Goal: Register for event/course

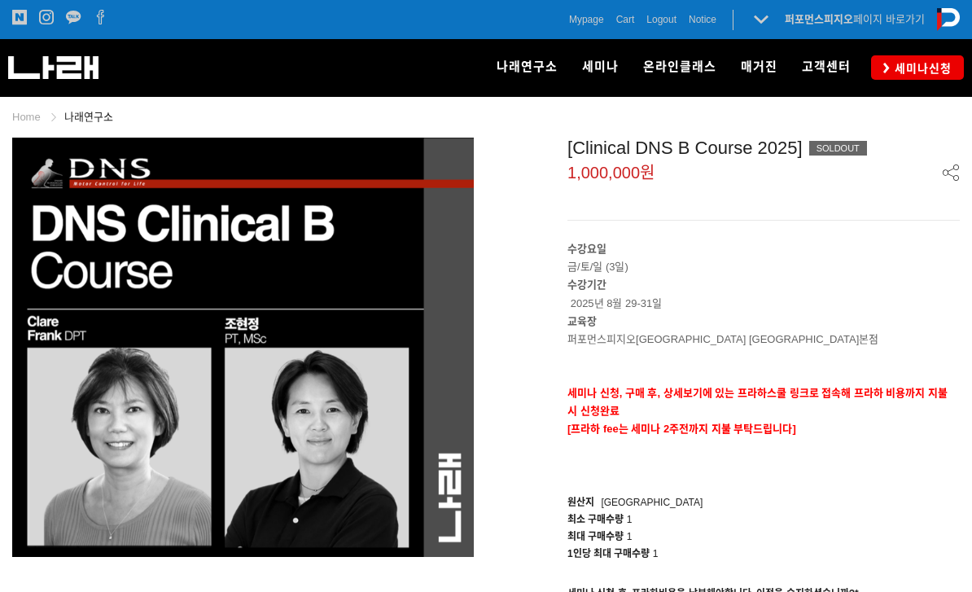
click at [926, 76] on span "세미나신청" at bounding box center [921, 68] width 62 height 16
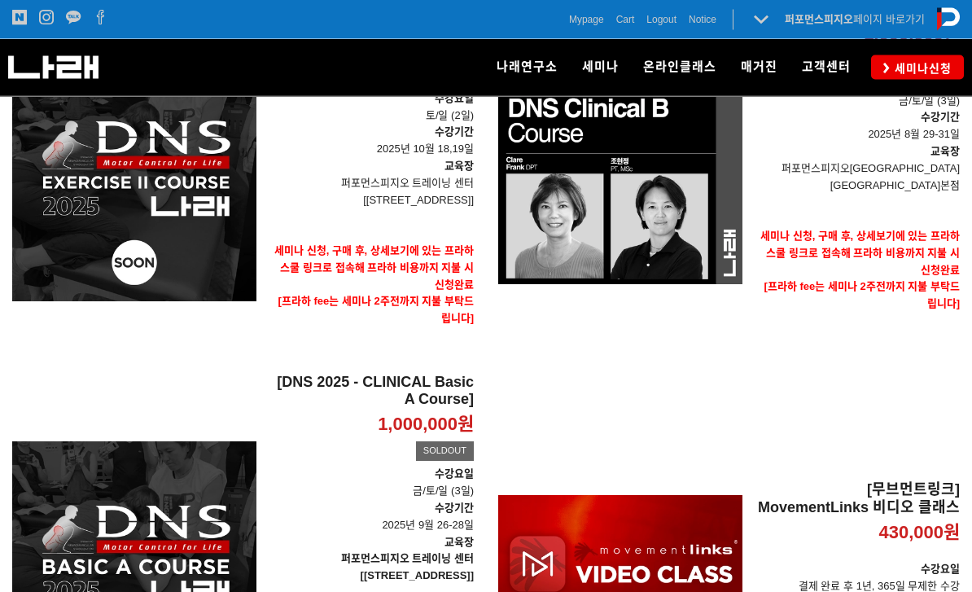
scroll to position [375, 0]
click at [71, 491] on div "[DNS 2025 - CLINICAL Basic A Course] 1,000,000원 TIME SALE SOLDOUT" at bounding box center [134, 564] width 244 height 380
